Goal: Information Seeking & Learning: Learn about a topic

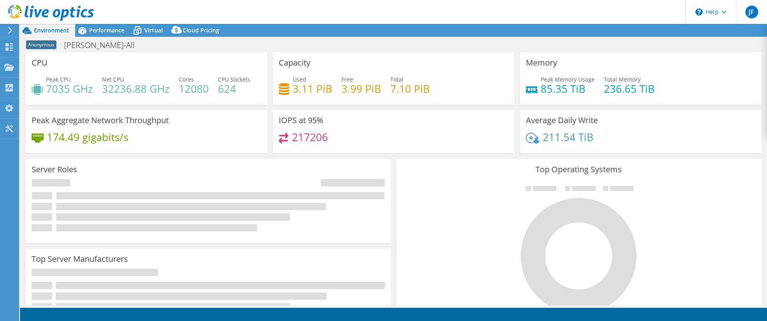
select select "USD"
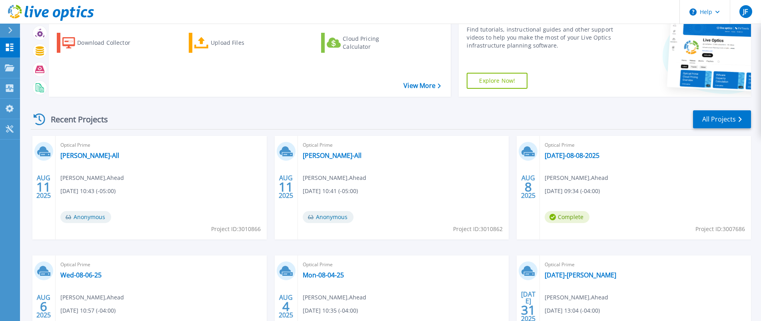
scroll to position [80, 0]
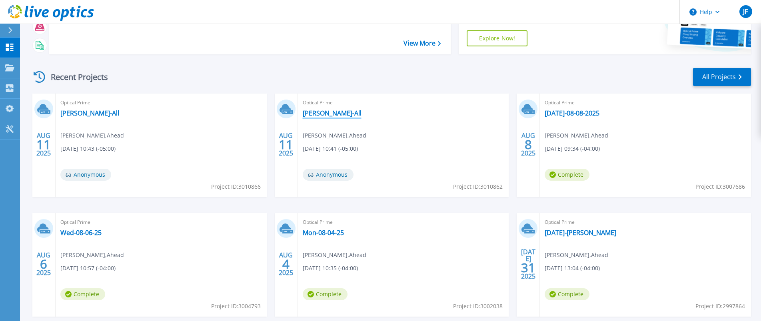
click at [327, 113] on link "[PERSON_NAME]-All" at bounding box center [332, 113] width 59 height 8
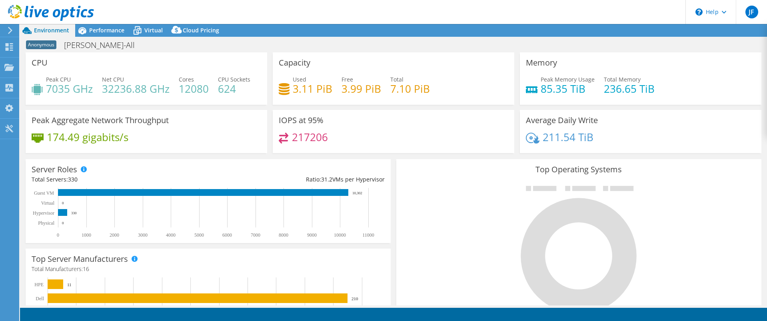
select select "USD"
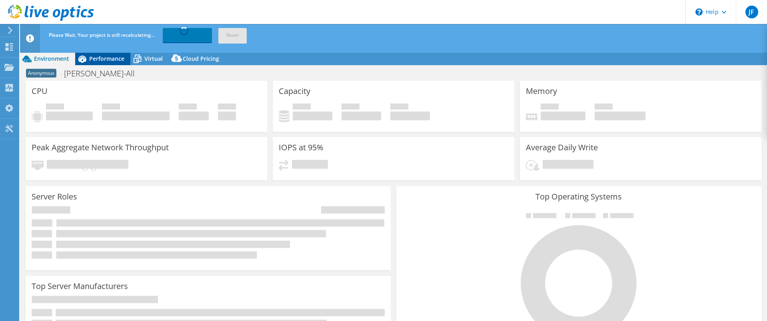
click at [104, 57] on span "Performance" at bounding box center [106, 59] width 35 height 8
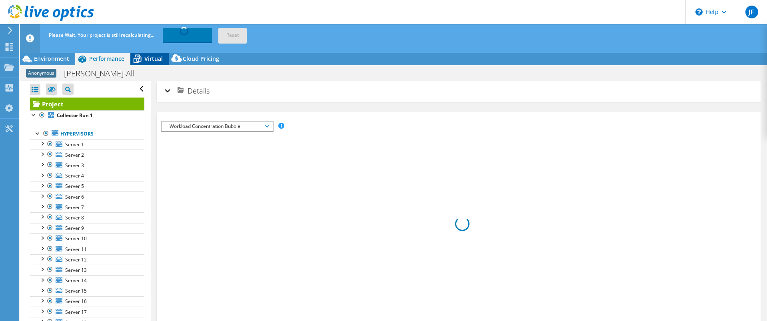
click at [146, 62] on span "Virtual" at bounding box center [153, 59] width 18 height 8
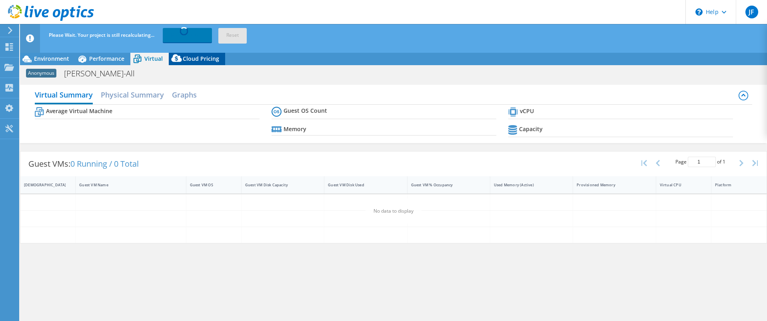
click at [176, 58] on icon at bounding box center [177, 60] width 16 height 16
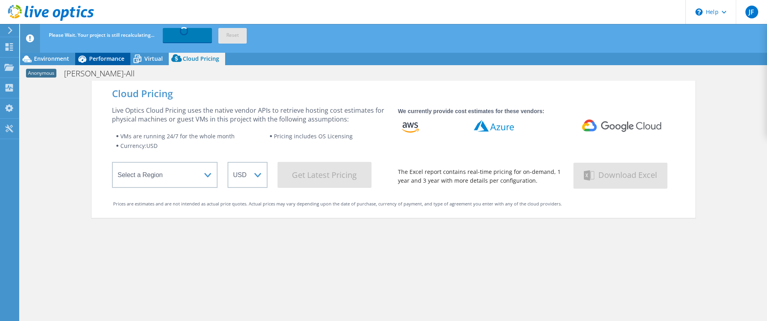
click at [76, 59] on icon at bounding box center [82, 59] width 14 height 14
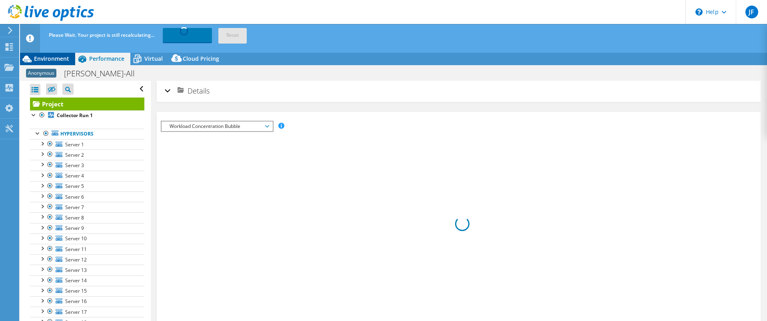
click at [69, 58] on div "Environment" at bounding box center [47, 58] width 55 height 13
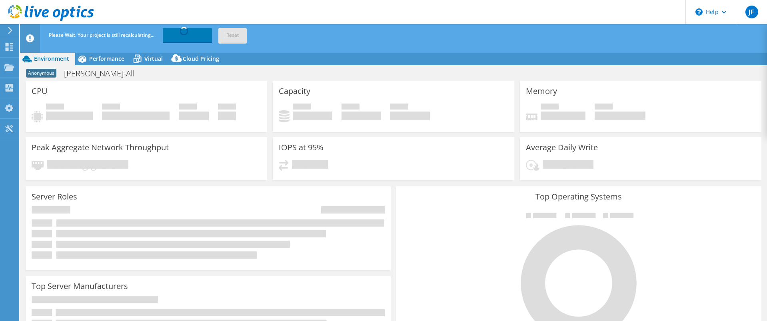
click at [12, 31] on icon at bounding box center [10, 30] width 6 height 7
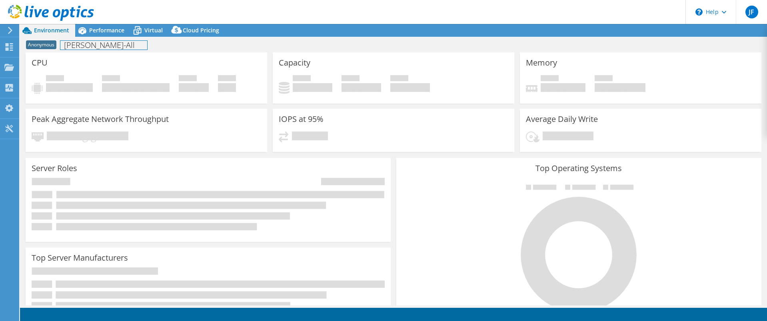
click at [81, 47] on h1 "[PERSON_NAME]-All" at bounding box center [103, 45] width 87 height 9
click at [101, 31] on span "Performance" at bounding box center [106, 30] width 35 height 8
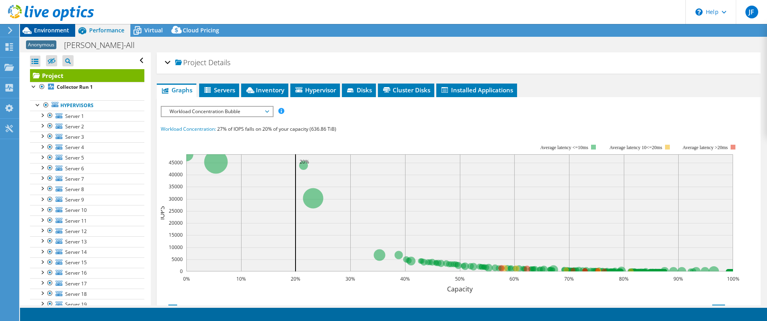
click at [62, 30] on span "Environment" at bounding box center [51, 30] width 35 height 8
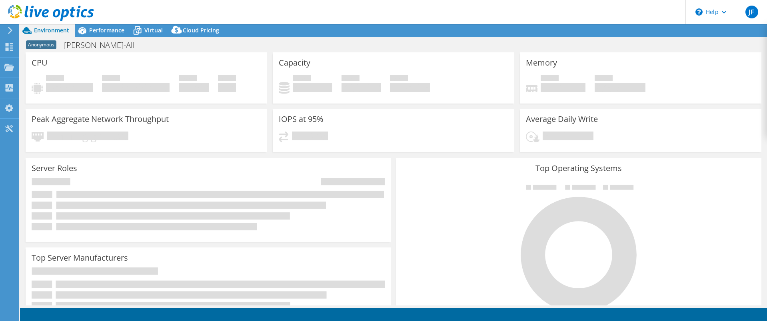
click at [8, 27] on icon at bounding box center [10, 30] width 6 height 7
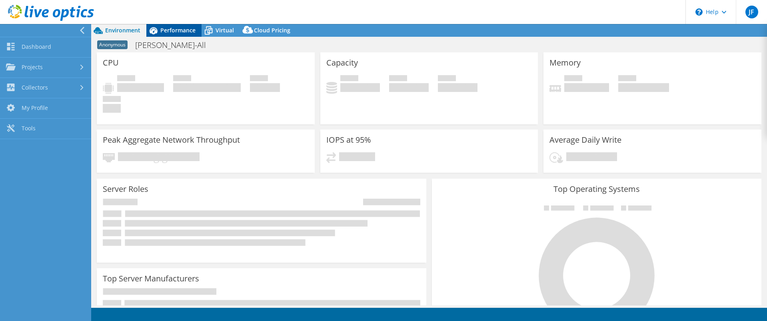
click at [182, 32] on span "Performance" at bounding box center [177, 30] width 35 height 8
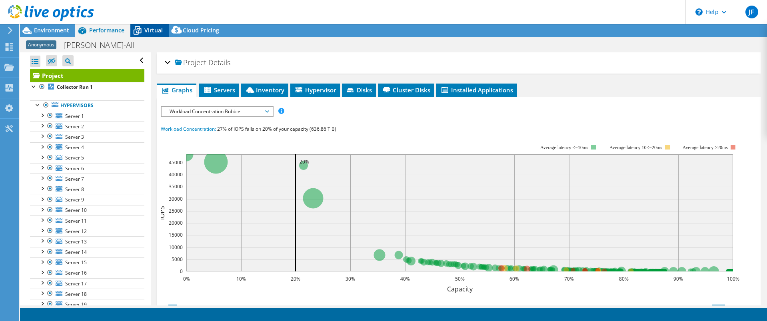
click at [154, 29] on span "Virtual" at bounding box center [153, 30] width 18 height 8
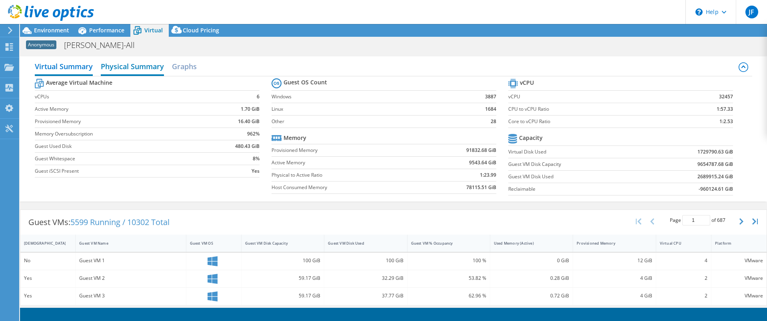
click at [125, 68] on h2 "Physical Summary" at bounding box center [132, 67] width 63 height 18
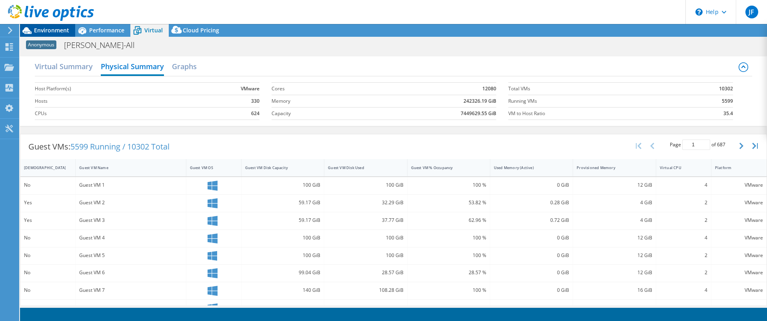
click at [54, 29] on span "Environment" at bounding box center [51, 30] width 35 height 8
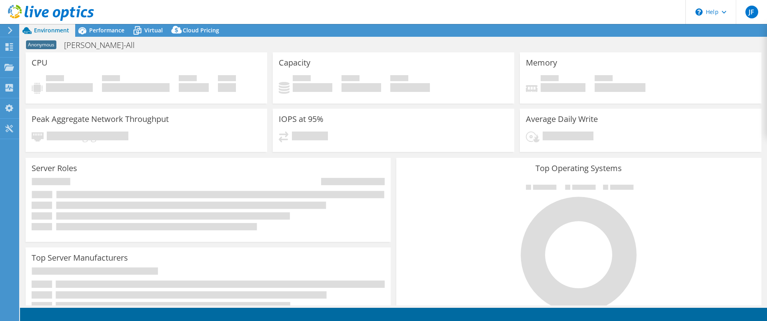
select select "USD"
